Goal: Transaction & Acquisition: Download file/media

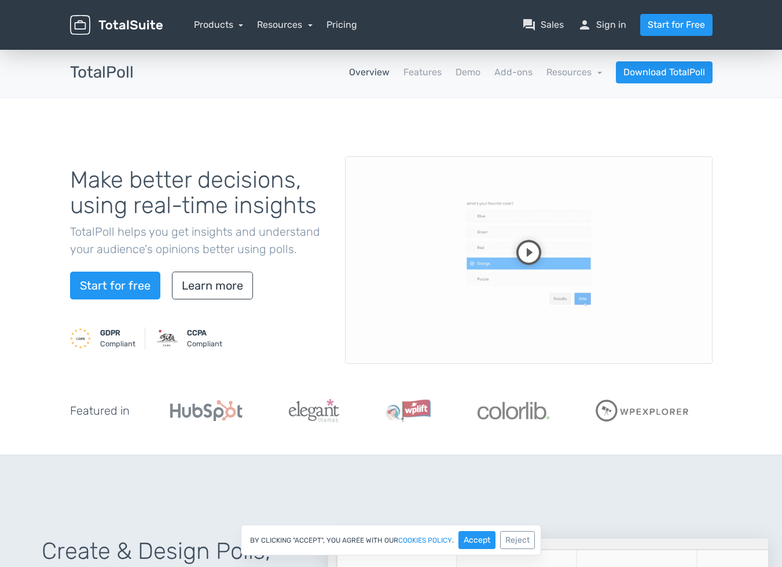
click at [16, 566] on icon "button" at bounding box center [11, 574] width 12 height 12
click at [618, 31] on link "person Sign in" at bounding box center [602, 25] width 49 height 14
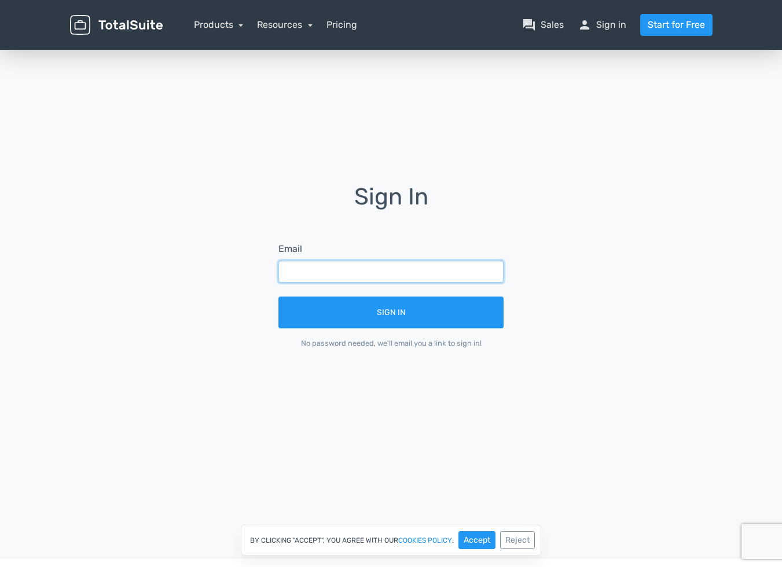
click at [455, 269] on input "text" at bounding box center [390, 271] width 225 height 22
drag, startPoint x: 375, startPoint y: 170, endPoint x: 326, endPoint y: 261, distance: 103.6
click at [375, 170] on div "Sign In Email Sign In No password needed, we'll email you a link to sign in!" at bounding box center [391, 273] width 660 height 453
click at [317, 274] on input "text" at bounding box center [390, 271] width 225 height 22
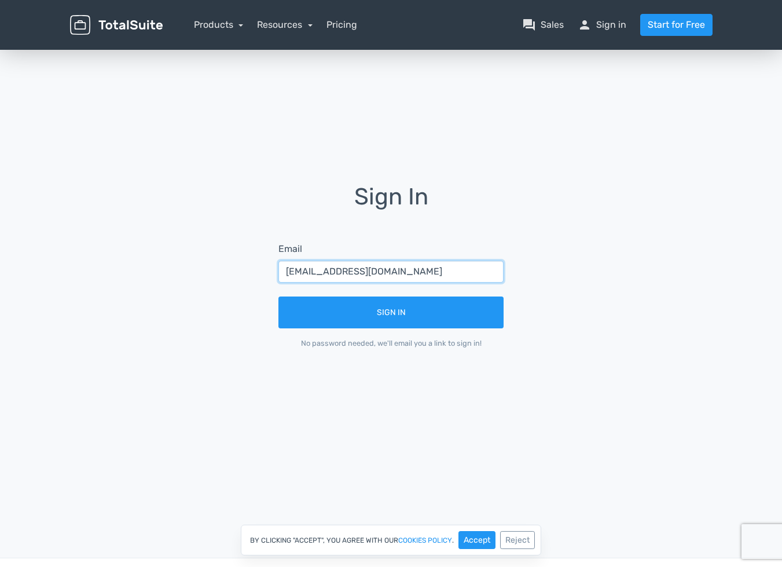
type input "info1@takulog.info"
click at [278, 296] on button "Sign In" at bounding box center [390, 312] width 225 height 32
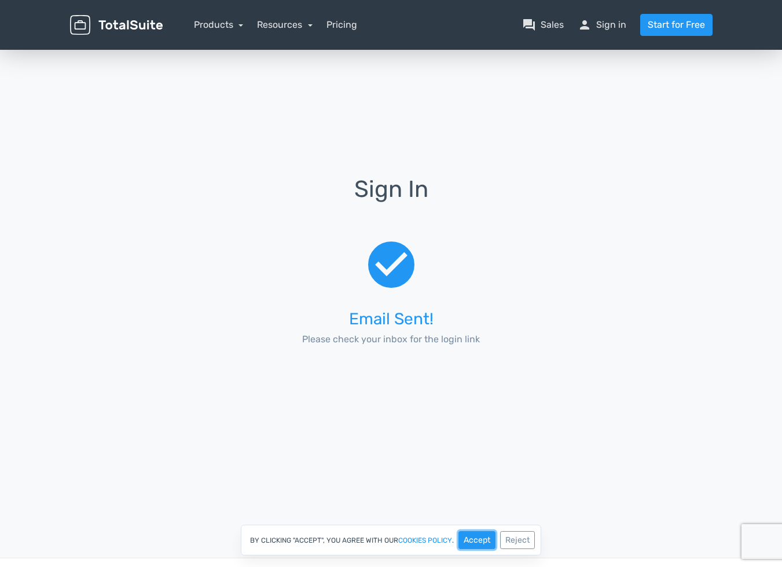
drag, startPoint x: 479, startPoint y: 543, endPoint x: 479, endPoint y: 527, distance: 16.2
click at [479, 542] on button "Accept" at bounding box center [476, 540] width 37 height 18
click at [166, 199] on div "Sign In check_circle Email Sent! Please check your inbox for the login link" at bounding box center [391, 275] width 660 height 196
click at [619, 27] on link "person Sign in" at bounding box center [602, 25] width 49 height 14
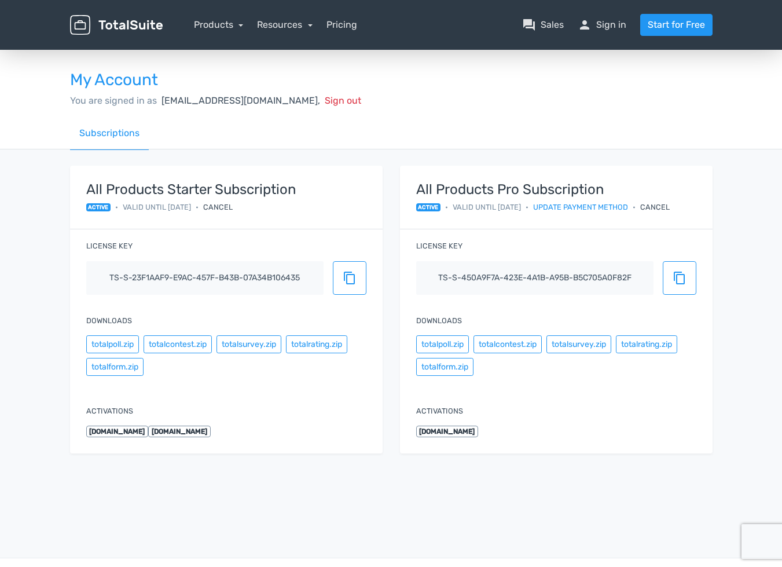
click at [16, 566] on icon "button" at bounding box center [11, 574] width 12 height 12
click at [458, 348] on button "totalpoll.zip" at bounding box center [442, 344] width 53 height 18
